Goal: Entertainment & Leisure: Consume media (video, audio)

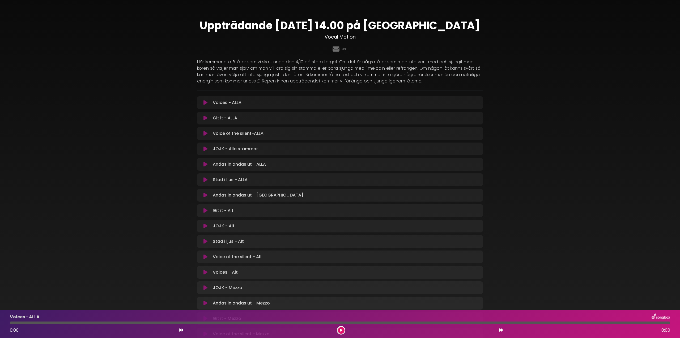
click at [206, 103] on icon at bounding box center [205, 102] width 4 height 5
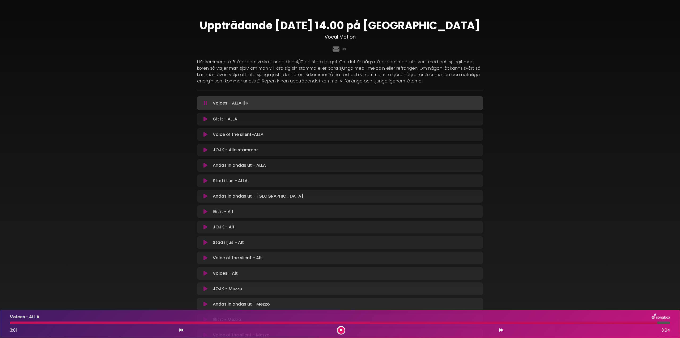
click at [205, 119] on icon at bounding box center [205, 118] width 4 height 5
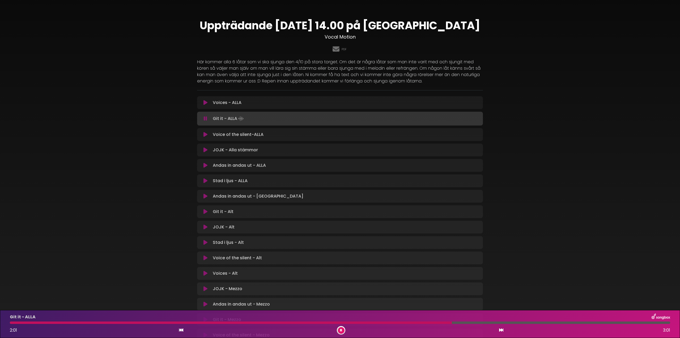
click at [208, 134] on button at bounding box center [205, 134] width 10 height 5
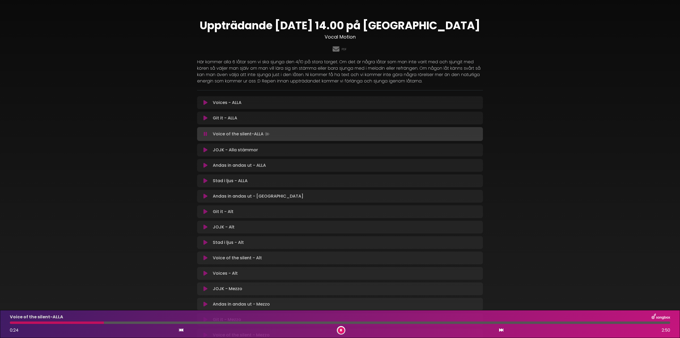
click at [16, 322] on div at bounding box center [57, 322] width 94 height 2
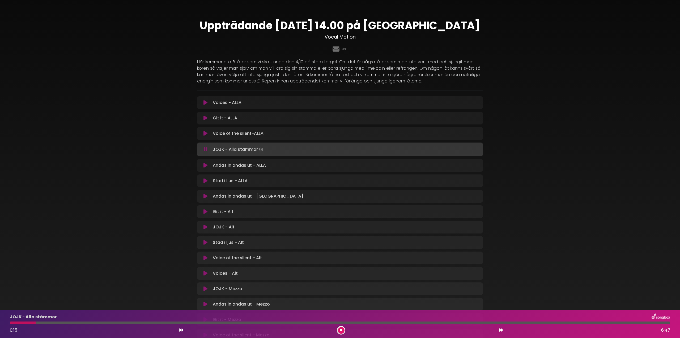
click at [206, 164] on icon at bounding box center [205, 165] width 4 height 5
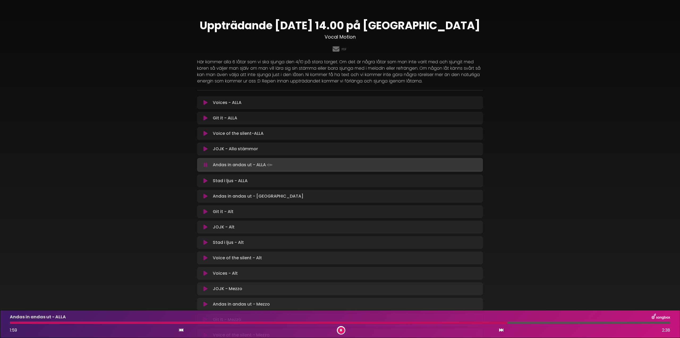
click at [468, 322] on div at bounding box center [258, 322] width 497 height 2
click at [464, 322] on div at bounding box center [242, 322] width 464 height 2
click at [455, 322] on div at bounding box center [241, 322] width 462 height 2
click at [445, 322] on div at bounding box center [227, 322] width 435 height 2
click at [436, 322] on div at bounding box center [229, 322] width 438 height 2
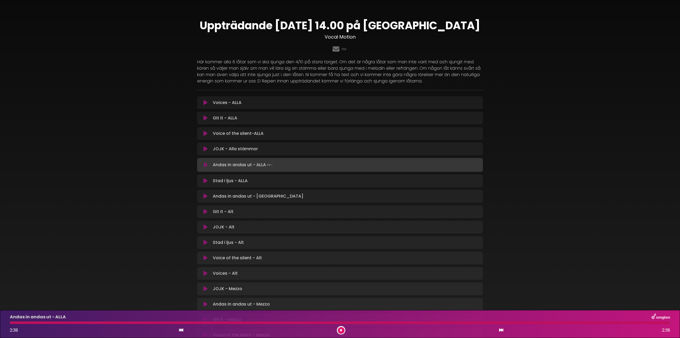
click at [203, 182] on button at bounding box center [205, 180] width 10 height 5
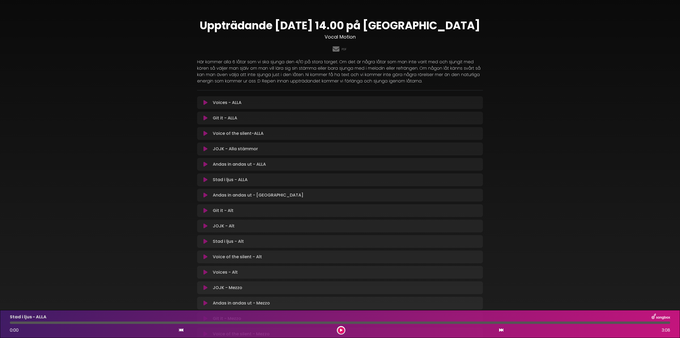
click at [205, 181] on icon at bounding box center [205, 179] width 4 height 5
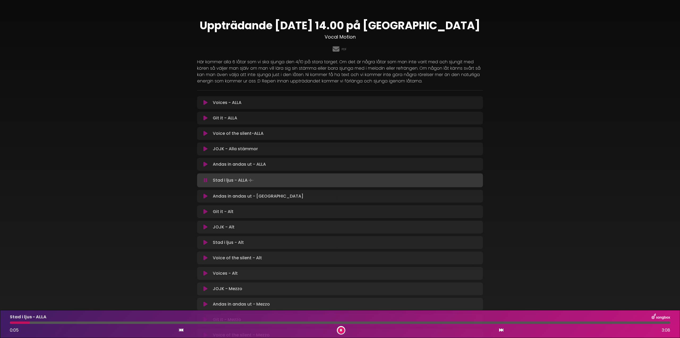
click at [341, 328] on button at bounding box center [341, 330] width 7 height 7
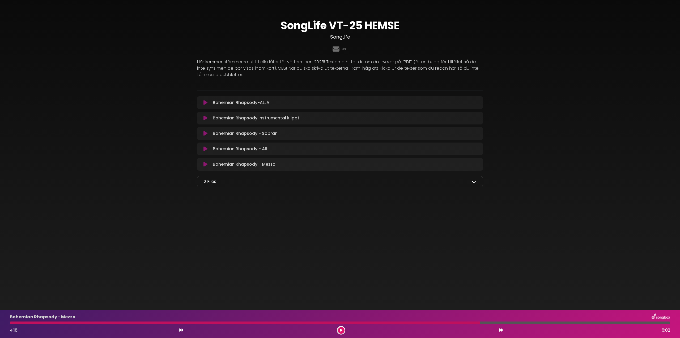
click at [205, 164] on icon at bounding box center [205, 164] width 4 height 5
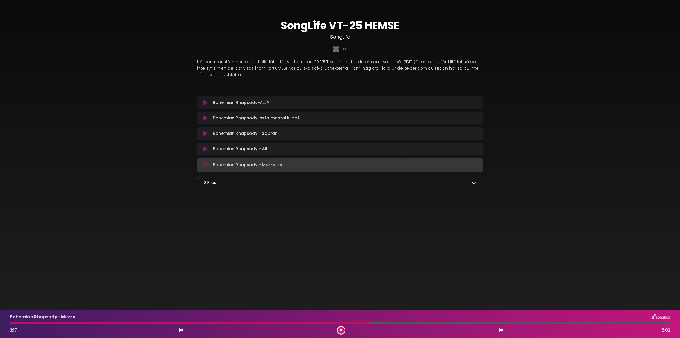
click at [12, 323] on div at bounding box center [190, 322] width 360 height 2
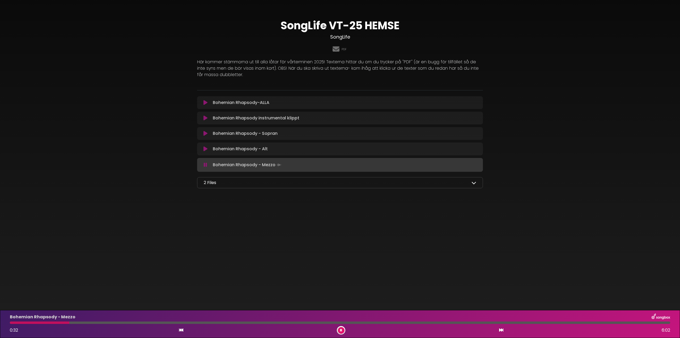
click at [57, 321] on div at bounding box center [40, 322] width 60 height 2
click at [54, 322] on div at bounding box center [38, 322] width 56 height 2
click at [50, 322] on div at bounding box center [33, 322] width 46 height 2
click at [46, 321] on div at bounding box center [39, 322] width 58 height 2
click at [180, 322] on div at bounding box center [340, 322] width 660 height 2
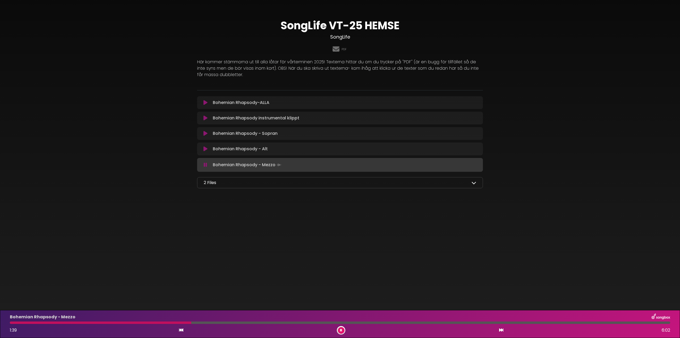
click at [191, 322] on div at bounding box center [100, 322] width 181 height 2
click at [354, 322] on div at bounding box center [340, 322] width 660 height 2
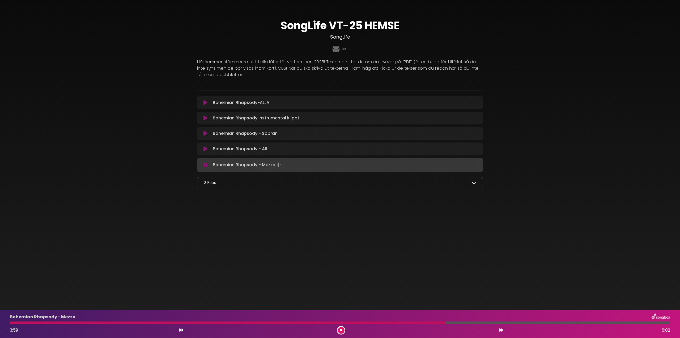
click at [365, 322] on div at bounding box center [228, 322] width 436 height 2
click at [361, 322] on div at bounding box center [189, 322] width 359 height 2
click at [365, 321] on div at bounding box center [229, 322] width 439 height 2
click at [393, 321] on div "Bohemian Rhapsody - Mezzo 3:17 6:02" at bounding box center [340, 323] width 667 height 21
click at [393, 322] on div at bounding box center [340, 322] width 660 height 2
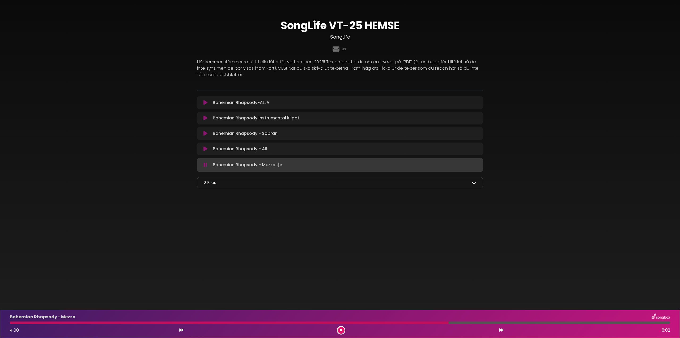
click at [414, 321] on div at bounding box center [229, 322] width 439 height 2
click at [408, 322] on div at bounding box center [214, 322] width 408 height 2
click at [408, 321] on div at bounding box center [228, 322] width 436 height 2
click at [404, 323] on div at bounding box center [227, 322] width 435 height 2
click at [206, 101] on icon at bounding box center [205, 102] width 4 height 5
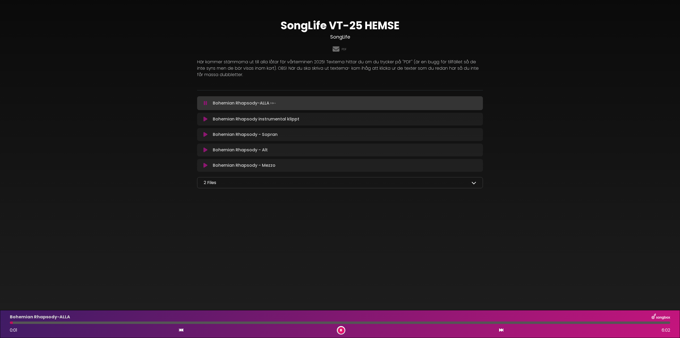
click at [404, 323] on div at bounding box center [340, 322] width 660 height 2
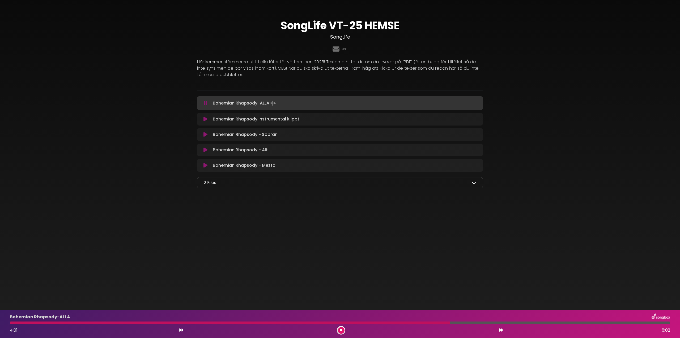
click at [410, 322] on div at bounding box center [230, 322] width 440 height 2
click at [341, 329] on icon at bounding box center [341, 329] width 2 height 3
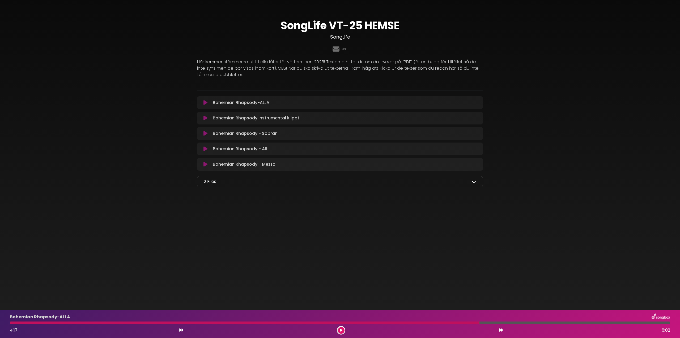
click at [205, 164] on icon at bounding box center [205, 164] width 4 height 5
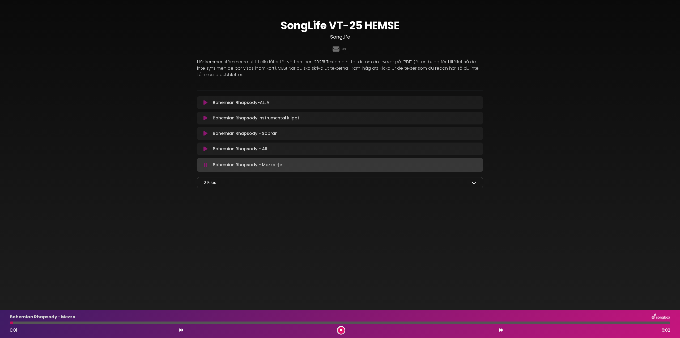
click at [340, 328] on button at bounding box center [341, 330] width 7 height 7
